Goal: Check status: Check status

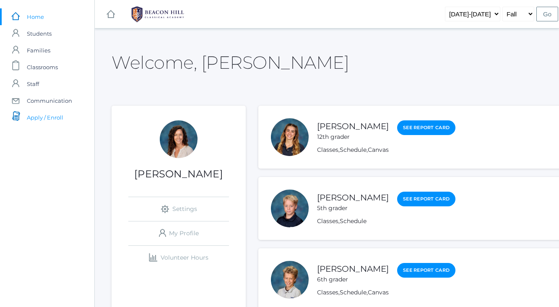
click at [34, 115] on span "Apply / Enroll" at bounding box center [45, 117] width 36 height 17
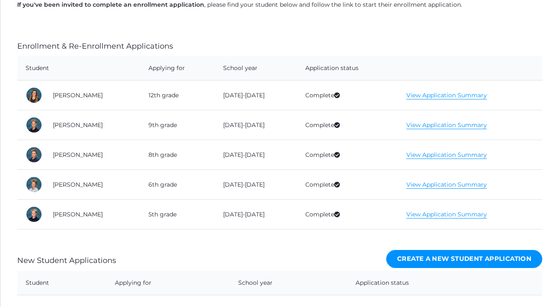
scroll to position [205, 0]
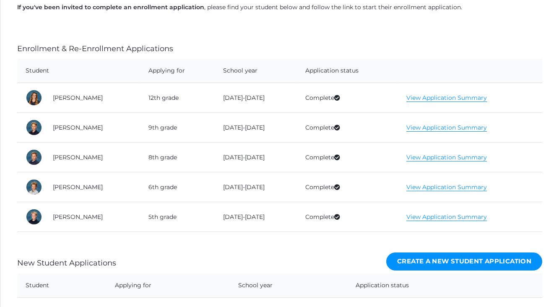
click at [444, 126] on link "View Application Summary" at bounding box center [446, 128] width 80 height 8
